Goal: Find specific page/section: Find specific page/section

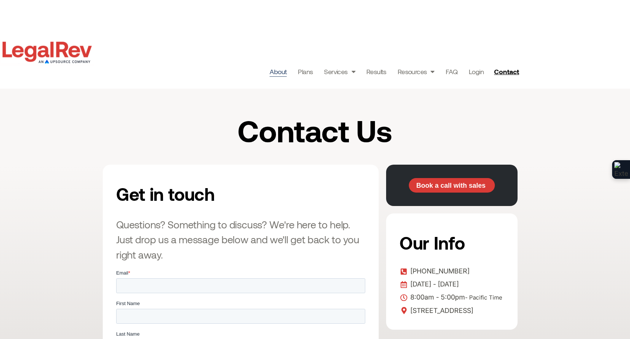
click at [278, 66] on link "About" at bounding box center [278, 71] width 17 height 10
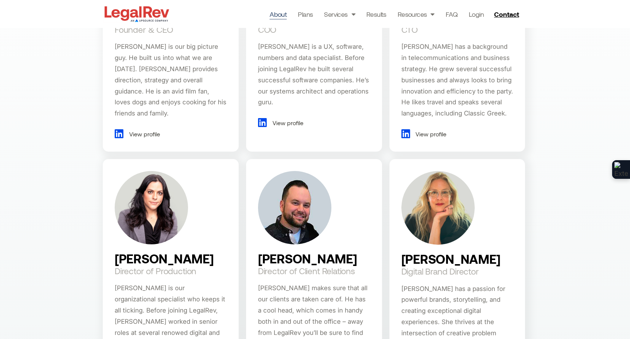
scroll to position [484, 0]
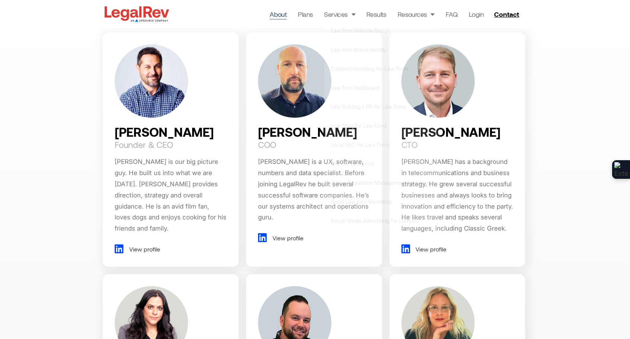
click at [277, 14] on link "About" at bounding box center [278, 14] width 17 height 10
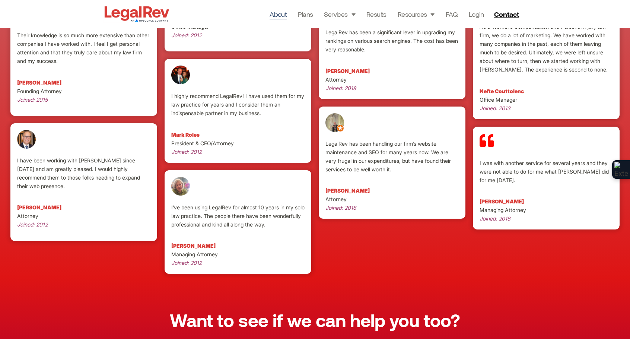
scroll to position [2018, 0]
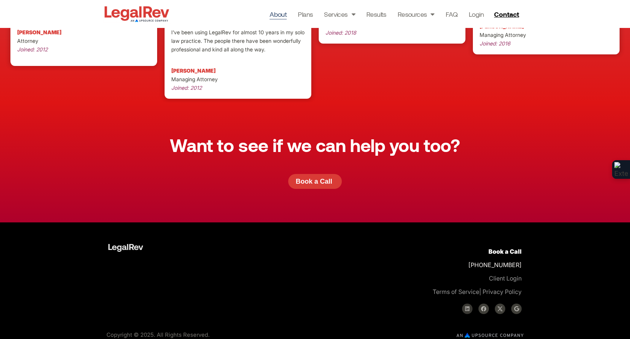
click at [469, 306] on icon at bounding box center [467, 308] width 5 height 5
